Goal: Transaction & Acquisition: Download file/media

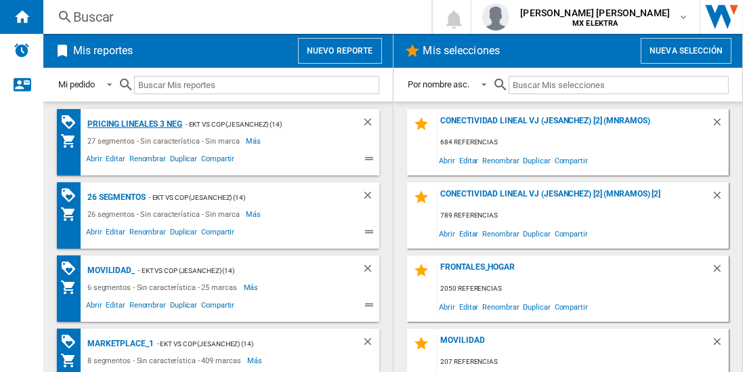
click at [134, 123] on div "Pricing lineales 3 neg" at bounding box center [133, 124] width 98 height 17
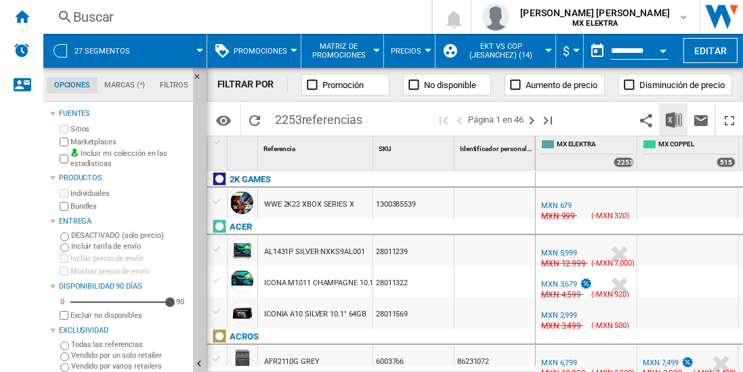
click at [675, 119] on img "Descargar en Excel" at bounding box center [674, 120] width 16 height 16
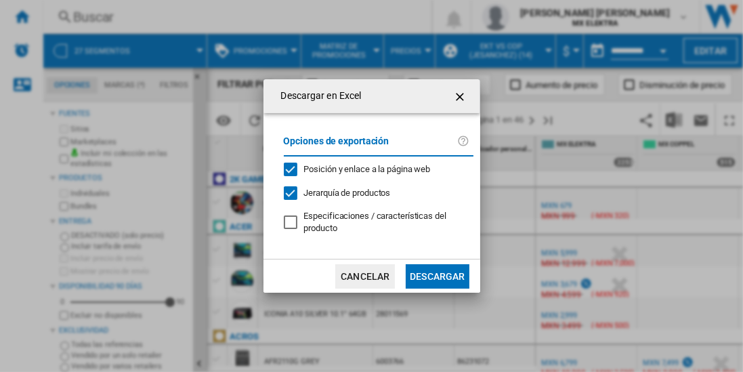
click at [437, 274] on button "Descargar" at bounding box center [437, 276] width 63 height 24
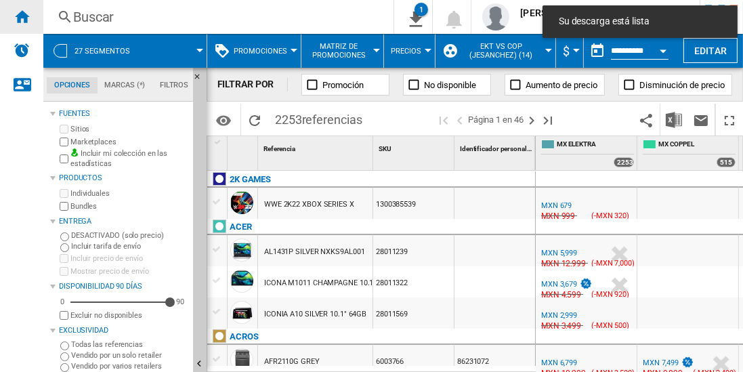
click at [22, 16] on ng-md-icon "Inicio" at bounding box center [22, 16] width 16 height 16
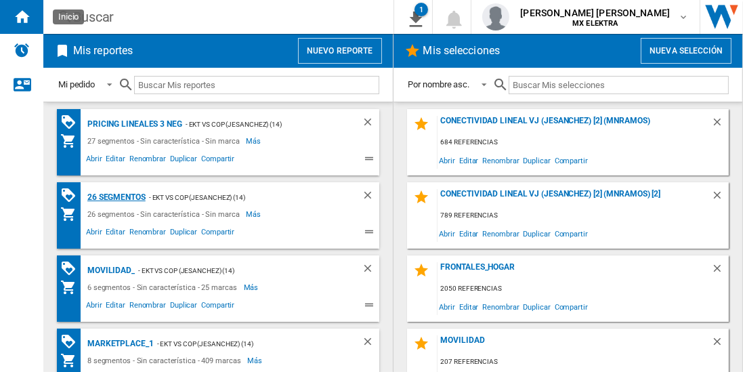
click at [117, 196] on div "26 segmentos" at bounding box center [115, 197] width 62 height 17
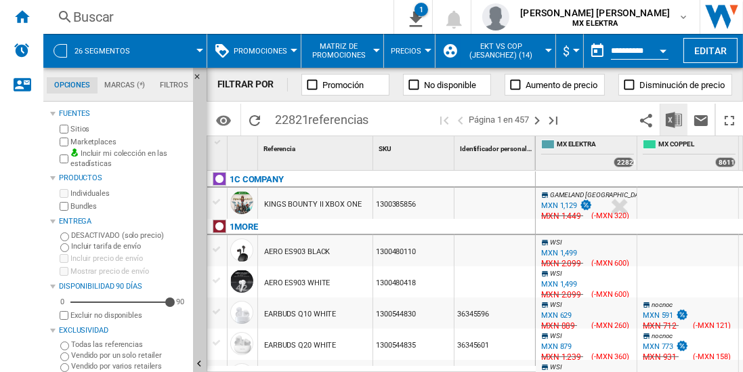
click at [675, 119] on img "Descargar en Excel" at bounding box center [674, 120] width 16 height 16
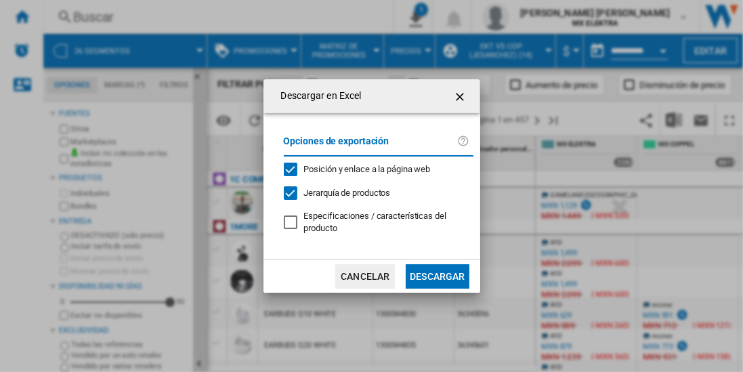
click at [437, 274] on button "Descargar" at bounding box center [437, 276] width 63 height 24
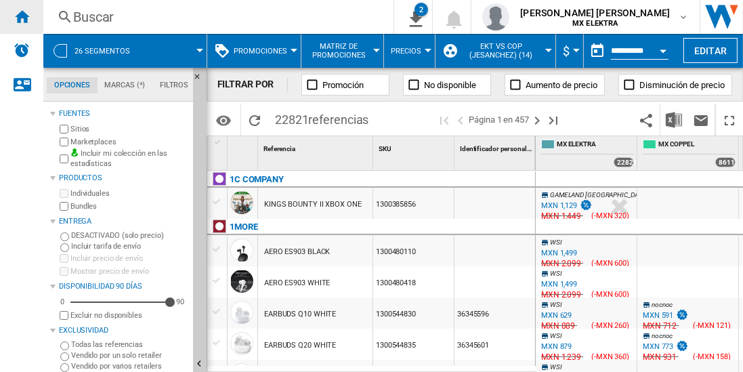
click at [22, 16] on ng-md-icon "Inicio" at bounding box center [22, 16] width 16 height 16
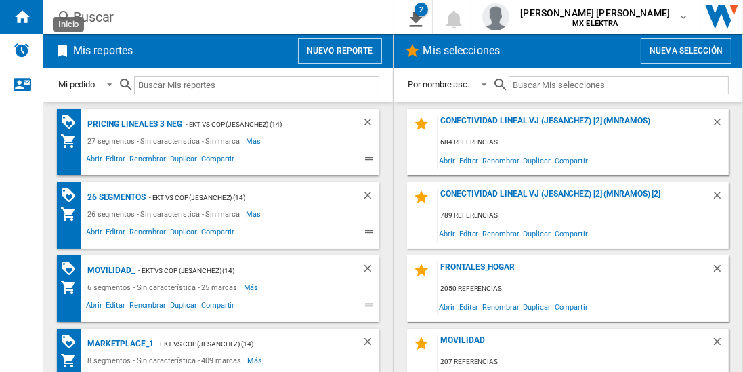
click at [108, 269] on div "MOVILIDAD_" at bounding box center [109, 270] width 51 height 17
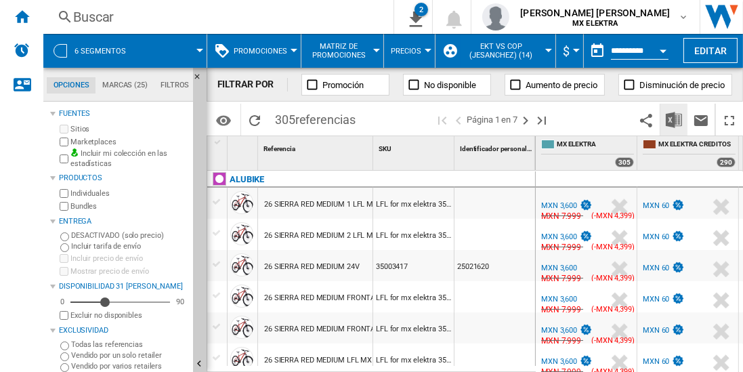
click at [675, 119] on img "Descargar en Excel" at bounding box center [674, 120] width 16 height 16
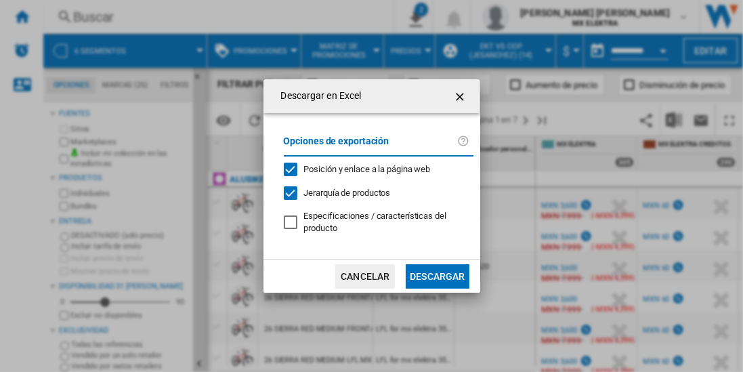
click at [437, 274] on button "Descargar" at bounding box center [437, 276] width 63 height 24
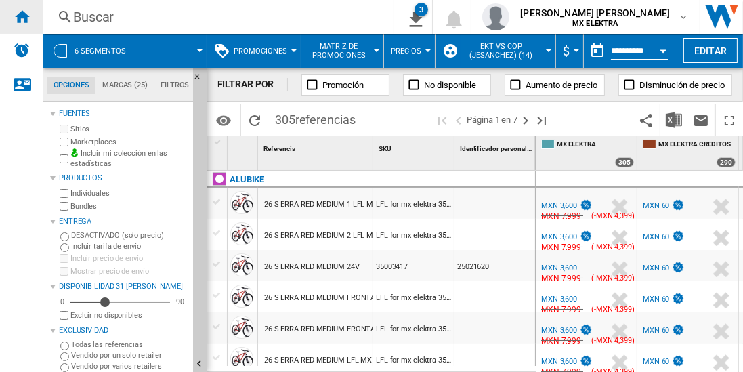
click at [22, 16] on ng-md-icon "Inicio" at bounding box center [22, 16] width 16 height 16
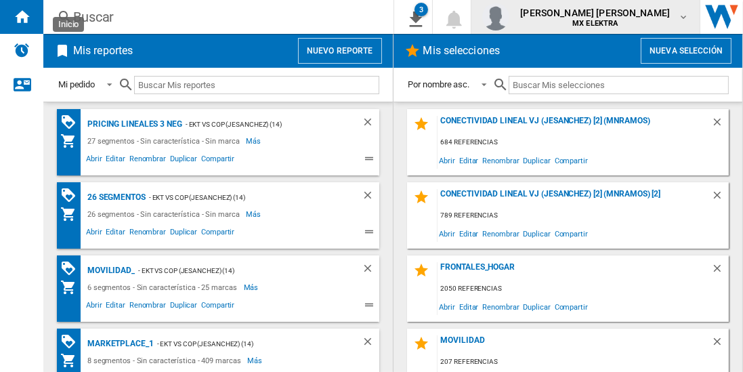
click at [608, 17] on span "[PERSON_NAME] [PERSON_NAME]" at bounding box center [595, 13] width 150 height 14
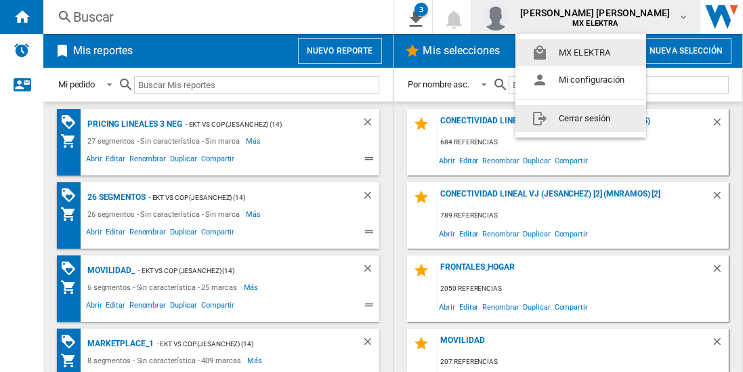
click at [581, 118] on button "Cerrar sesión" at bounding box center [581, 118] width 131 height 27
